Goal: Communication & Community: Participate in discussion

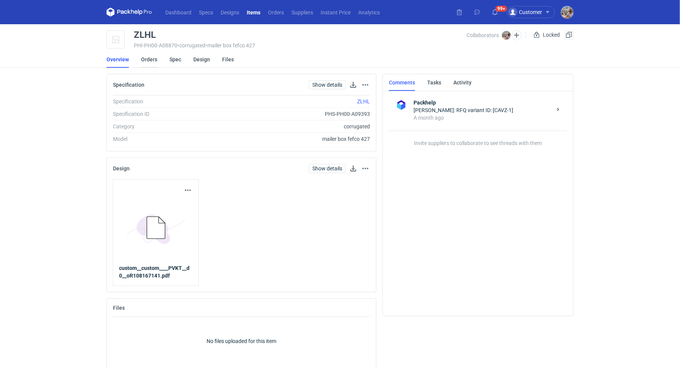
click at [154, 59] on link "Orders" at bounding box center [149, 59] width 16 height 17
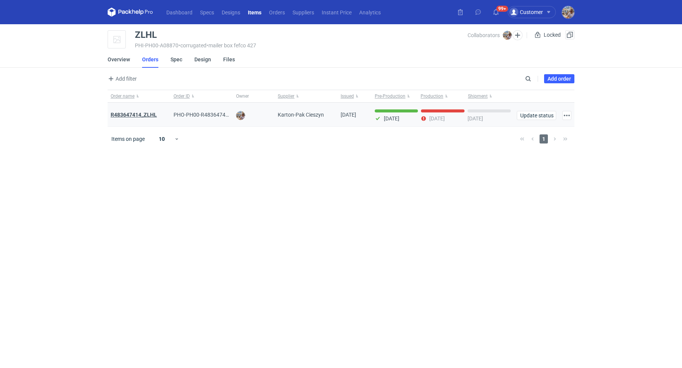
click at [140, 113] on strong "R483647414_ZLHL" at bounding box center [134, 115] width 46 height 6
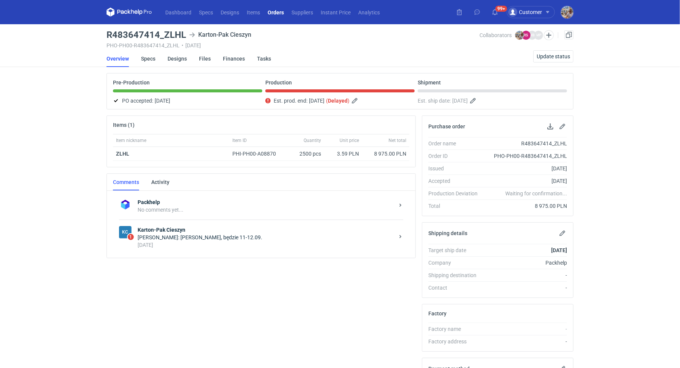
scroll to position [123, 0]
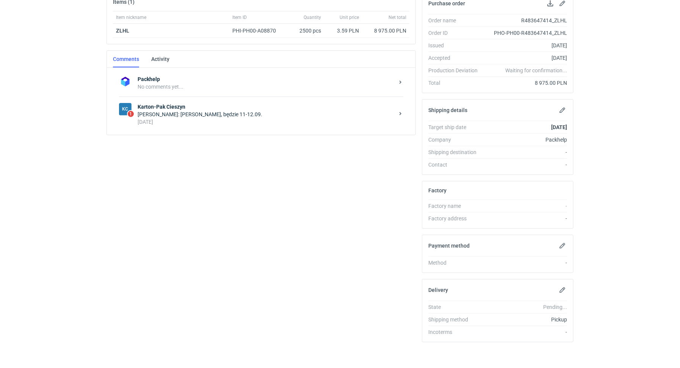
click at [217, 118] on div "[DATE]" at bounding box center [266, 122] width 257 height 8
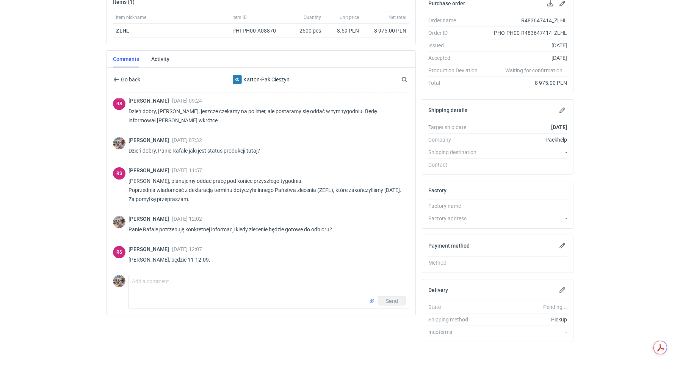
scroll to position [572, 0]
click at [231, 284] on textarea "Comment message" at bounding box center [269, 286] width 280 height 21
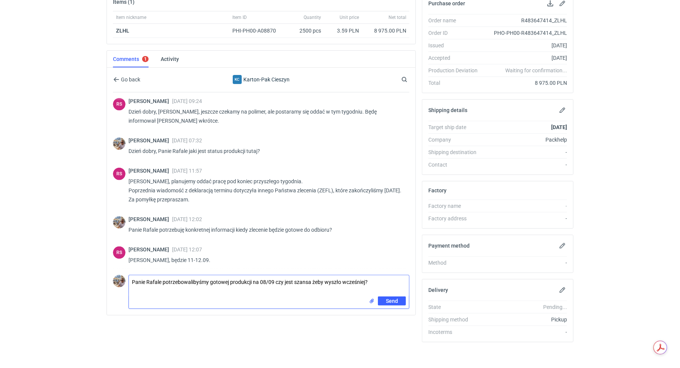
type textarea "Panie Rafale potrzebowalibyśmy gotowej produkcji na 08/09 czy jest szansa żeby …"
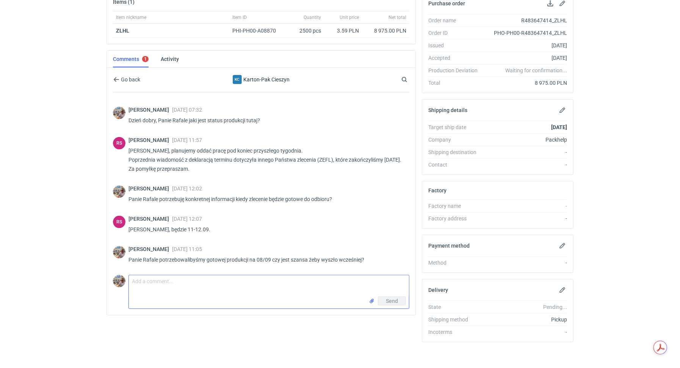
scroll to position [602, 0]
